Goal: Information Seeking & Learning: Learn about a topic

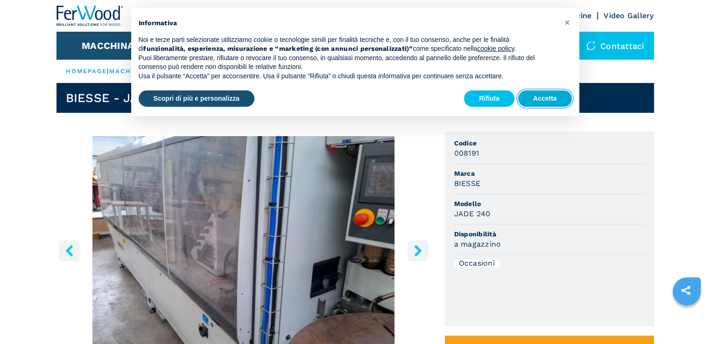
click at [552, 98] on button "Accetta" at bounding box center [545, 99] width 54 height 17
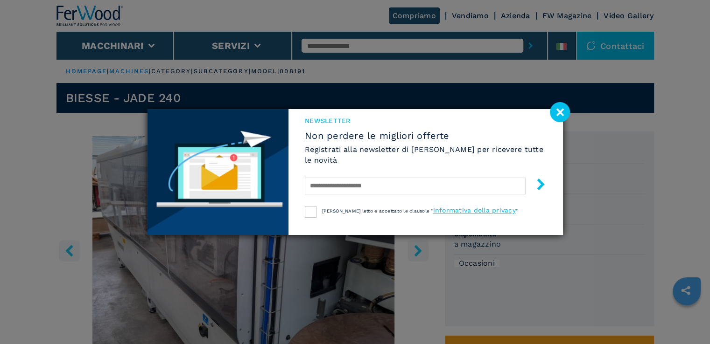
click at [564, 113] on image at bounding box center [560, 112] width 20 height 20
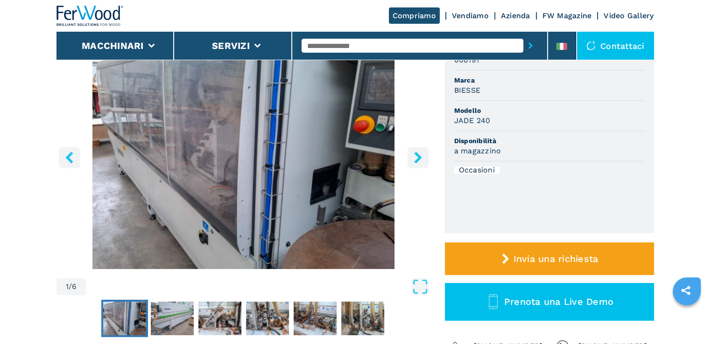
scroll to position [47, 0]
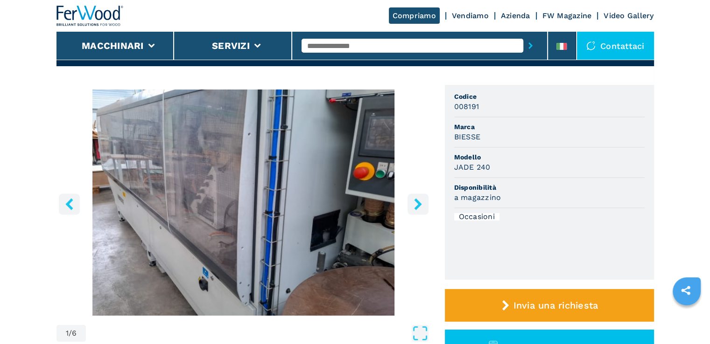
click at [419, 204] on icon "right-button" at bounding box center [417, 204] width 7 height 12
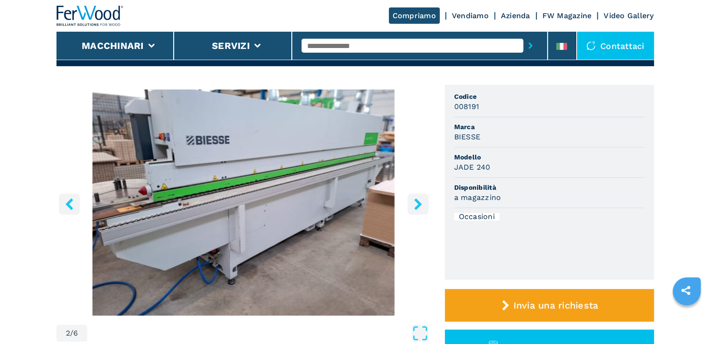
click at [419, 204] on icon "right-button" at bounding box center [417, 204] width 7 height 12
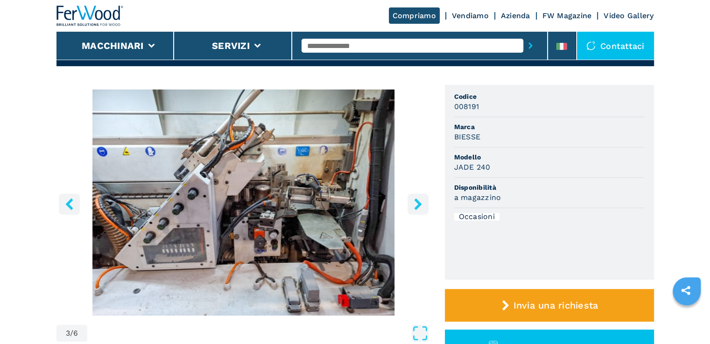
click at [419, 204] on icon "right-button" at bounding box center [417, 204] width 7 height 12
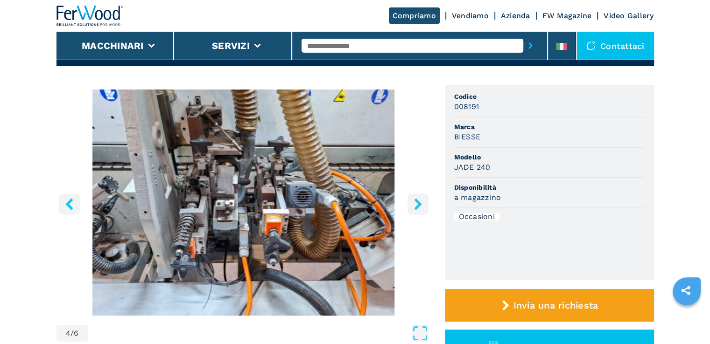
click at [419, 204] on icon "right-button" at bounding box center [417, 204] width 7 height 12
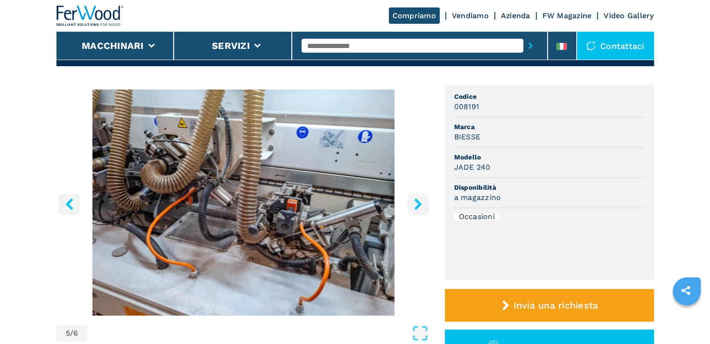
click at [419, 204] on icon "right-button" at bounding box center [417, 204] width 7 height 12
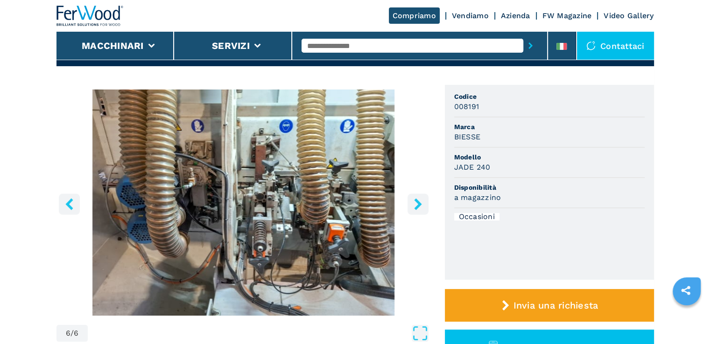
click at [419, 204] on icon "right-button" at bounding box center [417, 204] width 7 height 12
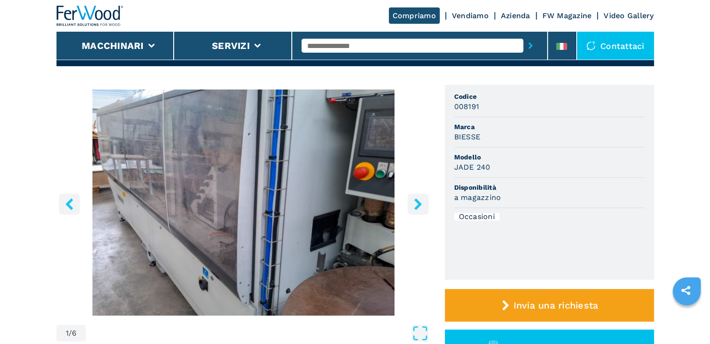
click at [419, 204] on icon "right-button" at bounding box center [417, 204] width 7 height 12
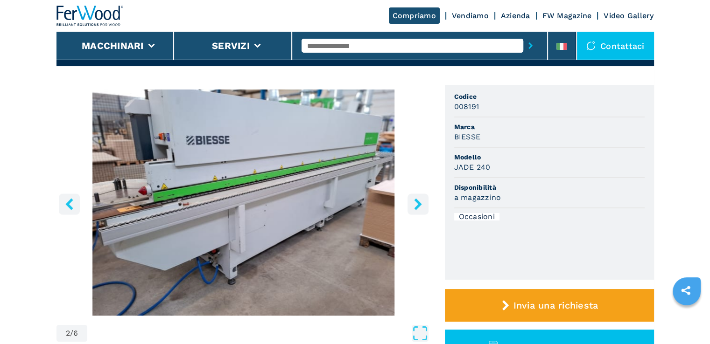
click at [419, 204] on icon "right-button" at bounding box center [417, 204] width 7 height 12
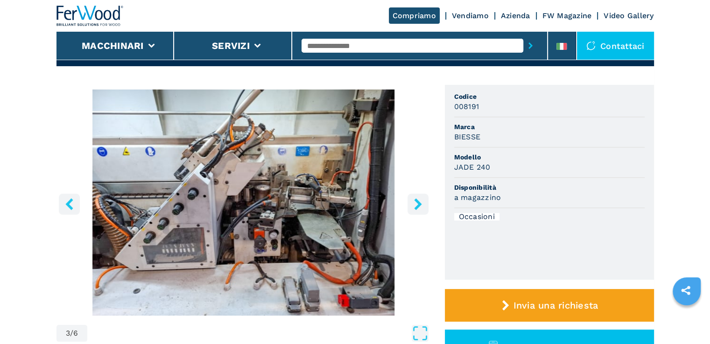
click at [419, 204] on icon "right-button" at bounding box center [417, 204] width 7 height 12
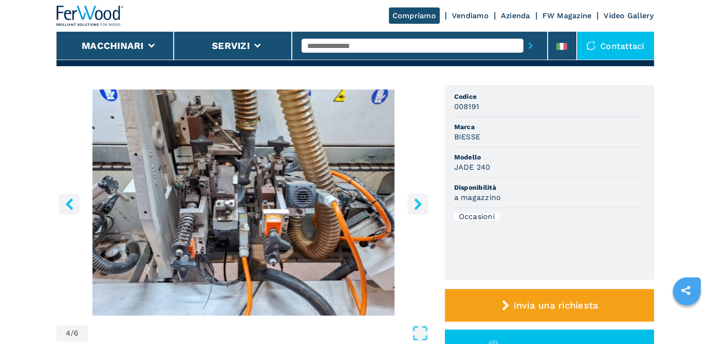
click at [419, 204] on icon "right-button" at bounding box center [417, 204] width 7 height 12
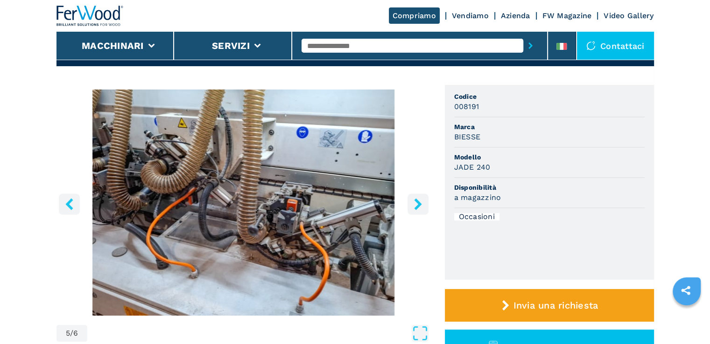
click at [419, 204] on icon "right-button" at bounding box center [417, 204] width 7 height 12
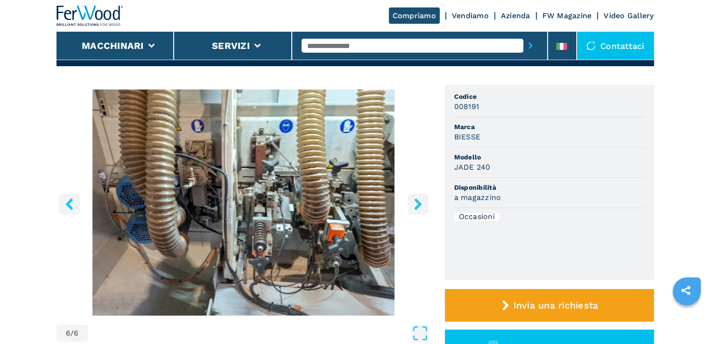
click at [419, 204] on icon "right-button" at bounding box center [417, 204] width 7 height 12
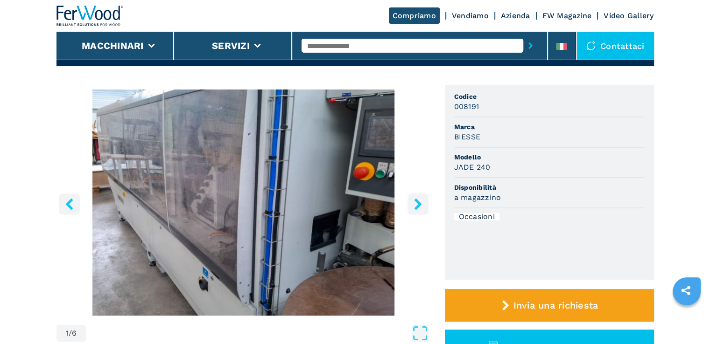
click at [419, 204] on icon "right-button" at bounding box center [417, 204] width 7 height 12
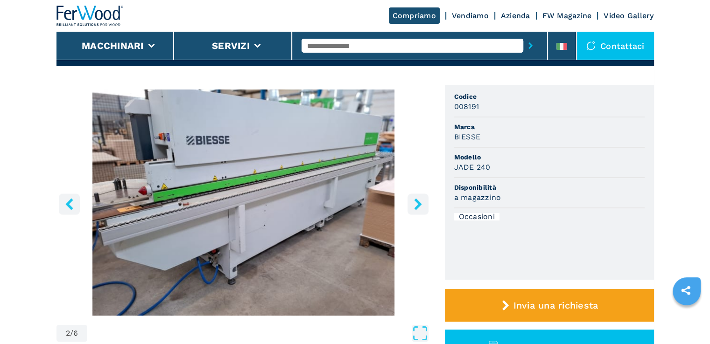
click at [419, 204] on icon "right-button" at bounding box center [417, 204] width 7 height 12
